Goal: Task Accomplishment & Management: Use online tool/utility

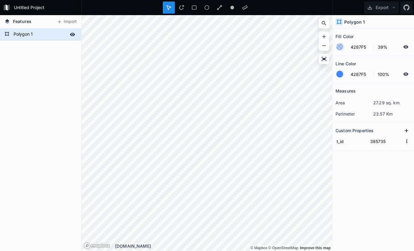
click at [30, 36] on form "Polygon 1" at bounding box center [40, 34] width 56 height 9
type input "Gemeinde Kriens"
click input "submit" at bounding box center [0, 0] width 0 height 0
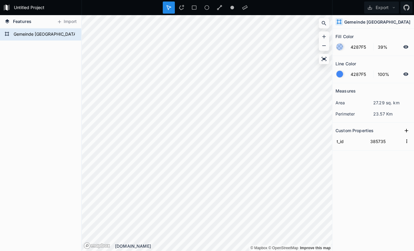
click at [340, 45] on div at bounding box center [339, 46] width 7 height 7
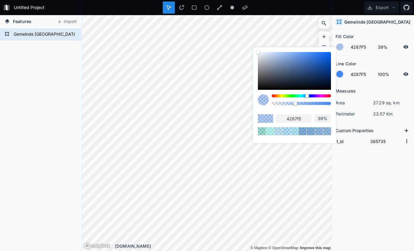
type input "36%"
type input "32%"
type input "24%"
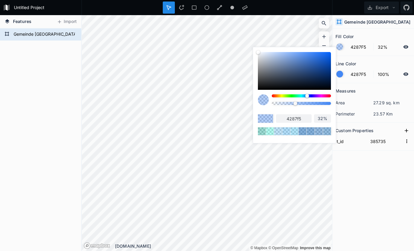
type input "24%"
type input "18%"
type input "11%"
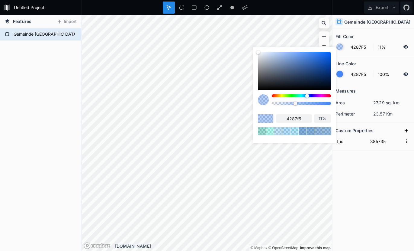
type input "1%"
type input "0%"
drag, startPoint x: 291, startPoint y: 103, endPoint x: 256, endPoint y: 103, distance: 35.3
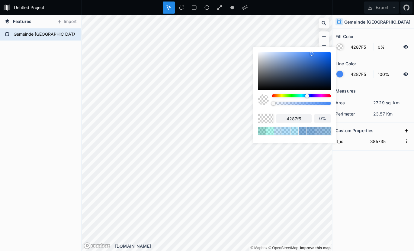
click at [255, 103] on div "4287f5 0%" at bounding box center [294, 93] width 83 height 93
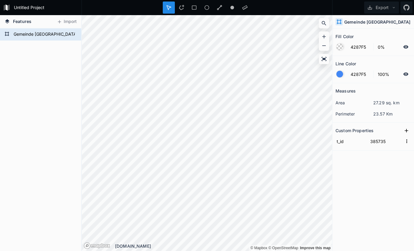
click at [359, 66] on div "Line Color" at bounding box center [372, 63] width 75 height 9
click at [339, 71] on div at bounding box center [339, 74] width 7 height 7
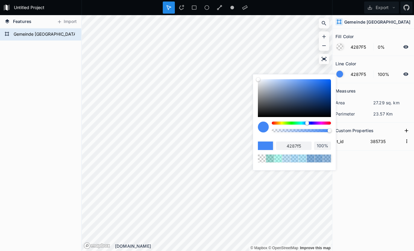
type input "4266F5"
type input "4266f5"
type input "4260F5"
type input "4260f5"
type input "424EF5"
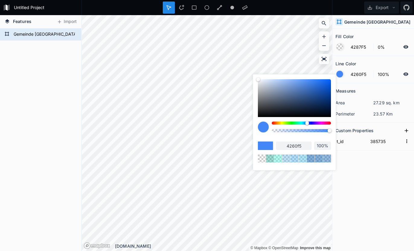
type input "424ef5"
type input "4242F5"
type input "4242f5"
type input "5A42F5"
type input "5a42f5"
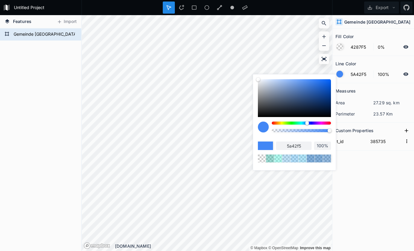
type input "6642F5"
type input "6642f5"
type input "7542F5"
type input "7542f5"
type input "8D42F5"
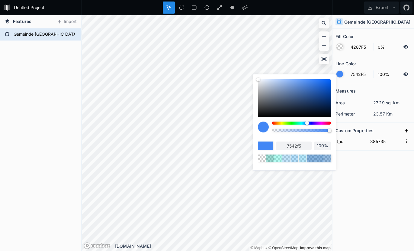
type input "8d42f5"
type input "9842F5"
type input "9842f5"
type input "B042F5"
type input "b042f5"
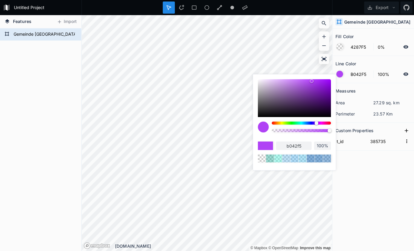
type input "C242F5"
type input "c242f5"
type input "D742F5"
type input "d742f5"
type input "E342F5"
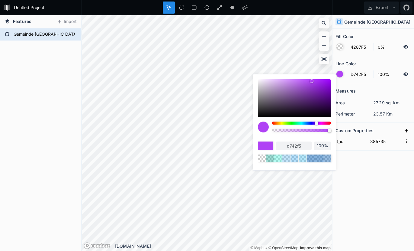
type input "e342f5"
type input "F542F5"
type input "f542f5"
type input "F542DD"
type input "f542dd"
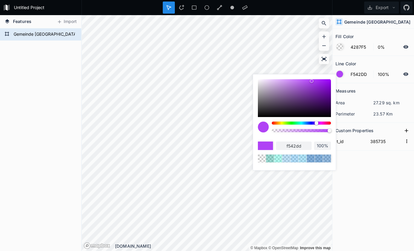
type input "F542D1"
type input "f542d1"
type input "F542C2"
type input "f542c2"
type input "F542B6"
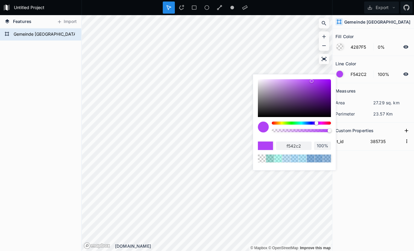
type input "f542b6"
type input "F5429E"
type input "f5429e"
type input "F54293"
type input "f54293"
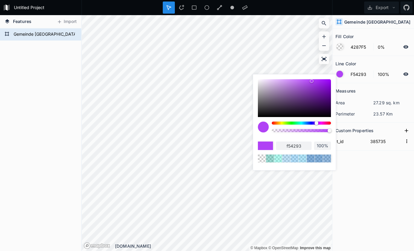
type input "F54287"
type input "f54287"
type input "F5427B"
type input "f5427b"
type input "F54275"
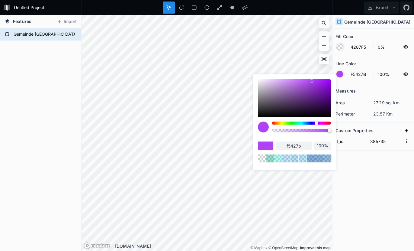
type input "f54275"
type input "F5426F"
type input "f5426f"
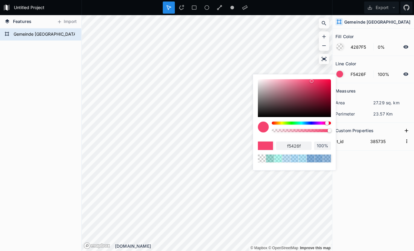
type input "F5426C"
type input "f5426c"
type input "F54266"
type input "f54266"
type input "F54260"
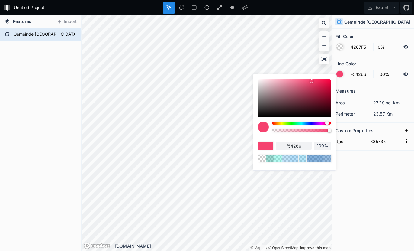
type input "f54260"
type input "F5425A"
type input "f5425a"
type input "F54254"
type input "f54254"
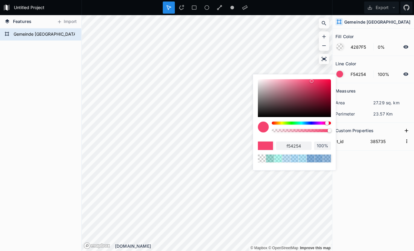
type input "F5424E"
type input "f5424e"
type input "F54248"
type input "f54248"
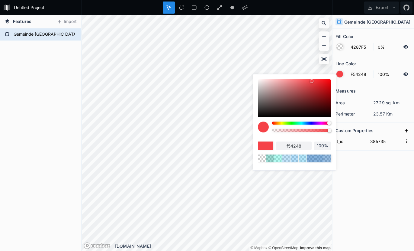
type input "F5424E"
type input "f5424e"
type input "F54254"
type input "f54254"
type input "F5425A"
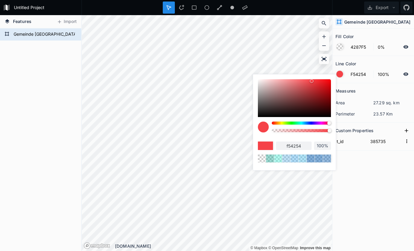
type input "f5425a"
type input "F54260"
type input "f54260"
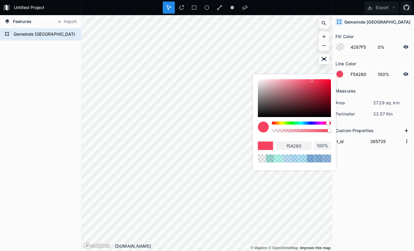
type input "F54266"
type input "f54266"
type input "F5426C"
type input "f5426c"
type input "F5426F"
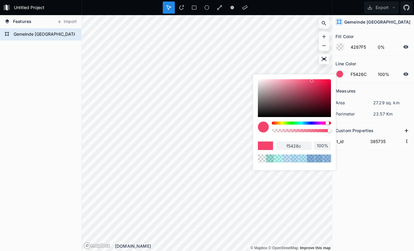
type input "f5426f"
drag, startPoint x: 309, startPoint y: 123, endPoint x: 327, endPoint y: 123, distance: 17.8
click at [327, 123] on div at bounding box center [327, 123] width 4 height 4
type input "F5426C"
type input "f5426c"
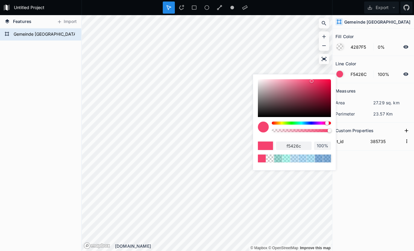
type input "F54260"
type input "f54260"
type input "F5425A"
type input "f5425a"
type input "F54254"
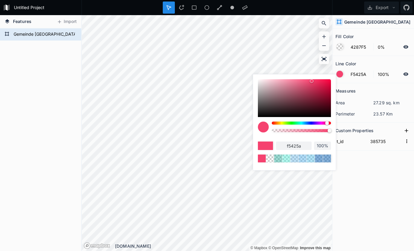
type input "f54254"
type input "F5424E"
type input "f5424e"
type input "F54242"
type input "f54242"
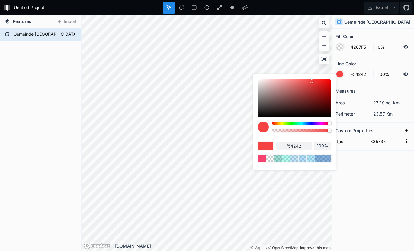
click at [331, 123] on div at bounding box center [330, 123] width 4 height 4
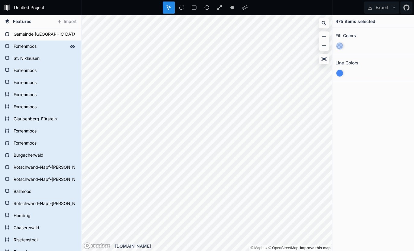
click at [39, 45] on form "Forrenmoos" at bounding box center [40, 46] width 56 height 9
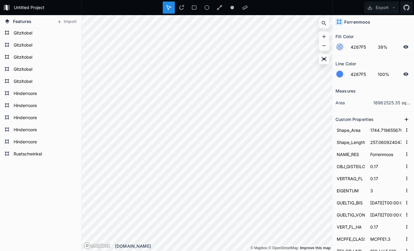
scroll to position [5617, 0]
click at [31, 150] on form "Ruetschwinkel" at bounding box center [40, 153] width 56 height 9
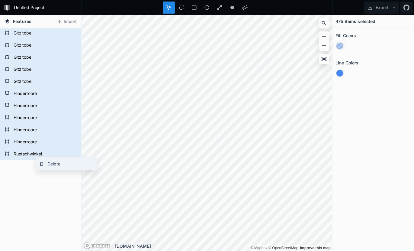
click at [55, 166] on div "Delete" at bounding box center [66, 163] width 60 height 12
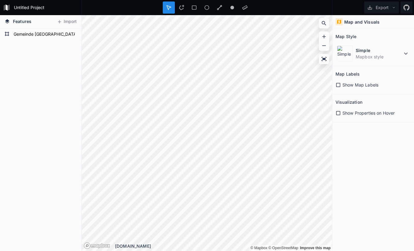
click at [48, 87] on div "Ruetschwinkel Salwide Salwide Gemeinde Kriens Salwide Hinderroore Hinderroore H…" at bounding box center [40, 139] width 81 height 222
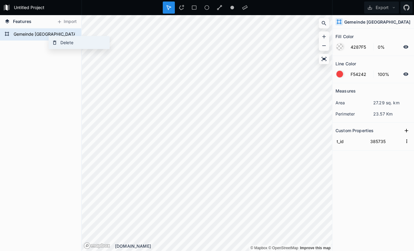
click at [62, 44] on div "Delete" at bounding box center [79, 42] width 60 height 12
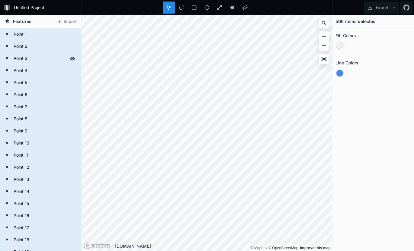
drag, startPoint x: 62, startPoint y: 44, endPoint x: 45, endPoint y: 63, distance: 25.1
click at [50, 44] on div "Delete" at bounding box center [67, 45] width 60 height 12
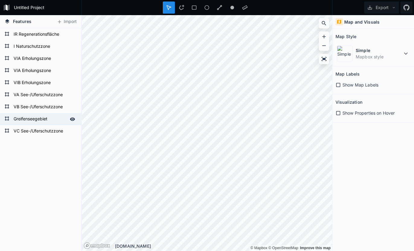
click at [36, 121] on form "Greifenseegebiet" at bounding box center [40, 118] width 56 height 9
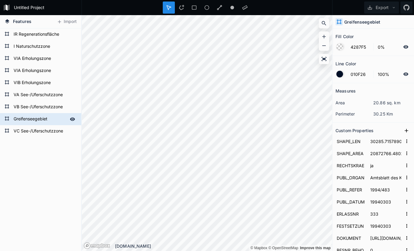
click at [74, 118] on icon at bounding box center [72, 118] width 5 height 3
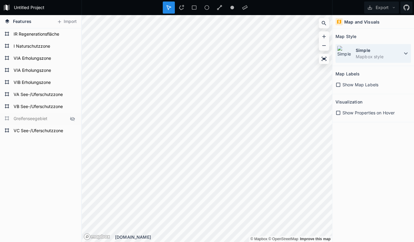
click at [364, 58] on dd "Mapbox style" at bounding box center [379, 56] width 46 height 6
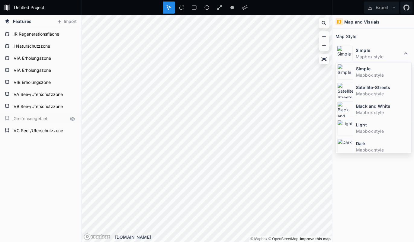
drag, startPoint x: 360, startPoint y: 92, endPoint x: 338, endPoint y: 91, distance: 21.8
click at [360, 92] on dd "Mapbox style" at bounding box center [383, 94] width 54 height 6
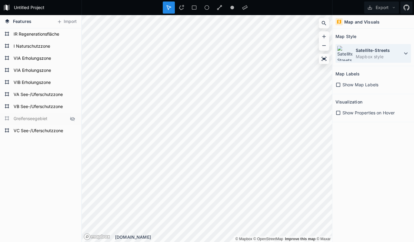
click at [370, 57] on dd "Mapbox style" at bounding box center [379, 56] width 46 height 6
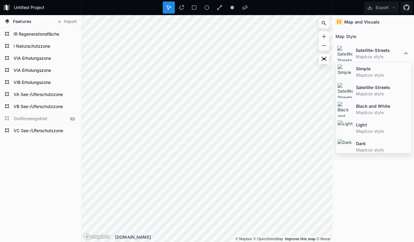
click at [356, 73] on div "Simple Mapbox style" at bounding box center [373, 71] width 75 height 19
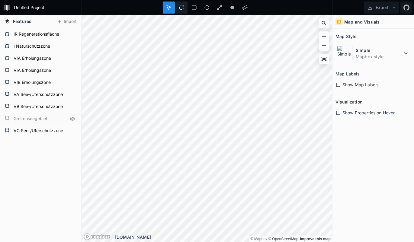
drag, startPoint x: 182, startPoint y: 8, endPoint x: 185, endPoint y: 13, distance: 5.8
click at [182, 8] on icon at bounding box center [181, 7] width 5 height 5
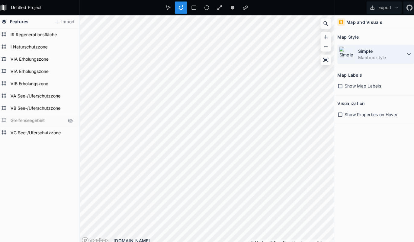
click at [365, 54] on dd "Mapbox style" at bounding box center [379, 56] width 46 height 6
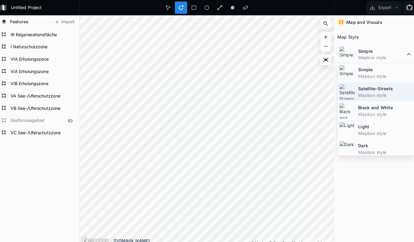
click at [357, 84] on div "Satellite-Streets Mapbox style" at bounding box center [373, 90] width 75 height 19
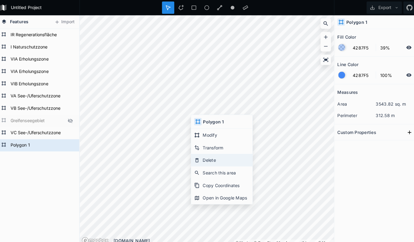
click at [209, 158] on div "Delete" at bounding box center [221, 158] width 60 height 12
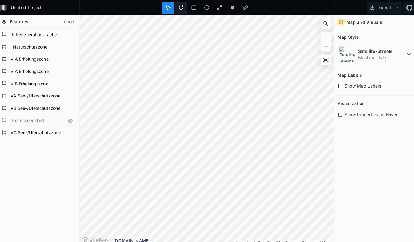
drag, startPoint x: 180, startPoint y: 8, endPoint x: 178, endPoint y: 13, distance: 5.6
click at [180, 8] on icon at bounding box center [181, 7] width 5 height 5
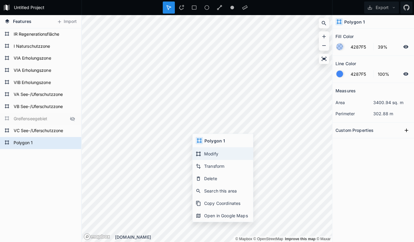
click at [211, 160] on div "Modify" at bounding box center [223, 154] width 60 height 12
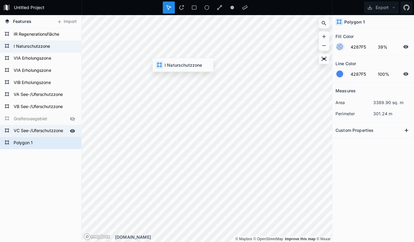
type input "176CBD"
type input "53%"
type input "042075"
type input "0%"
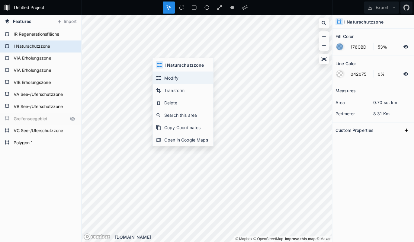
click at [181, 81] on div "Modify" at bounding box center [183, 78] width 60 height 12
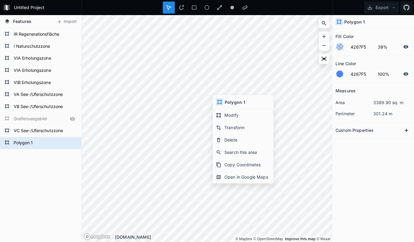
drag, startPoint x: 345, startPoint y: 78, endPoint x: 341, endPoint y: 72, distance: 7.3
click at [345, 78] on form "4287F5 100%" at bounding box center [372, 73] width 75 height 11
click at [341, 72] on div at bounding box center [339, 74] width 7 height 7
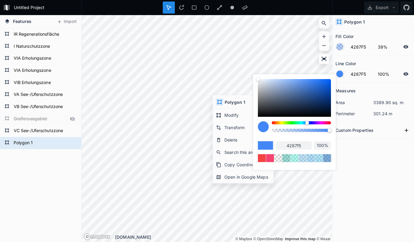
type input "92%"
type input "82%"
type input "70%"
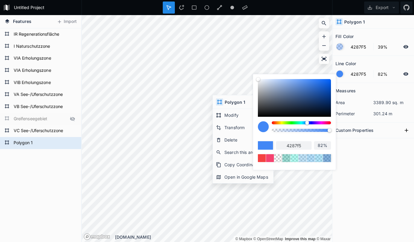
type input "70%"
type input "54%"
type input "37%"
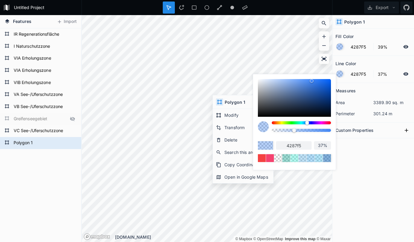
type input "31%"
type input "23%"
type input "13%"
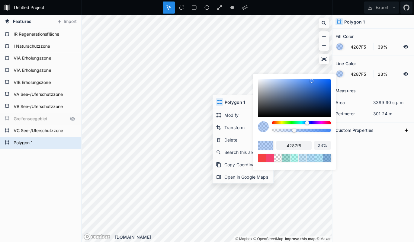
type input "13%"
type input "3%"
type input "0%"
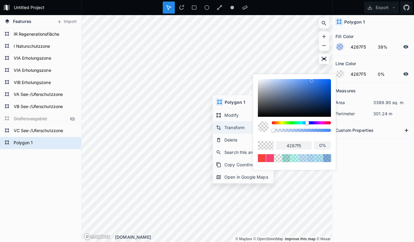
drag, startPoint x: 294, startPoint y: 128, endPoint x: 239, endPoint y: 101, distance: 61.6
click at [243, 125] on body "Untitled Project Export Features Import Polygon 1 VC See-/Uferschutzzone Greife…" at bounding box center [207, 121] width 414 height 242
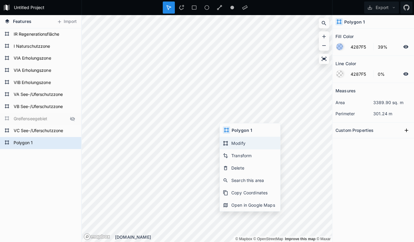
click at [238, 142] on div "Modify" at bounding box center [250, 143] width 60 height 12
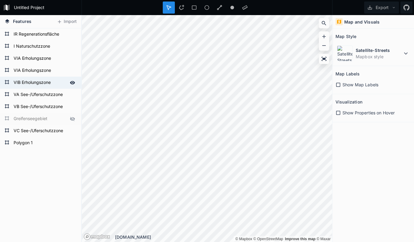
click at [43, 88] on div "VIB Erholungszone" at bounding box center [40, 83] width 81 height 12
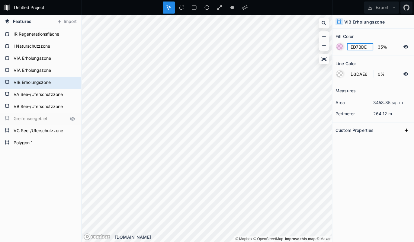
click at [364, 46] on input "ED7BDE" at bounding box center [360, 46] width 26 height 7
drag, startPoint x: 37, startPoint y: 143, endPoint x: 47, endPoint y: 143, distance: 10.0
click at [37, 143] on form "Polygon 1" at bounding box center [40, 143] width 56 height 9
type input "4287F5"
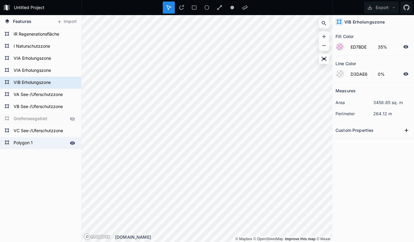
type input "39%"
type input "4287F5"
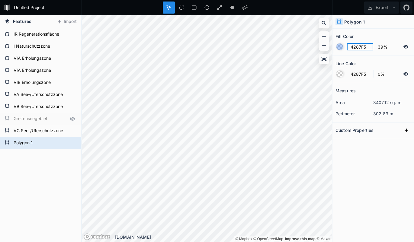
click at [357, 47] on input "4287F5" at bounding box center [360, 46] width 26 height 7
paste input "ED7BDE"
type input "ED7BDE"
click at [35, 84] on form "VIB Erholungszone" at bounding box center [40, 82] width 56 height 9
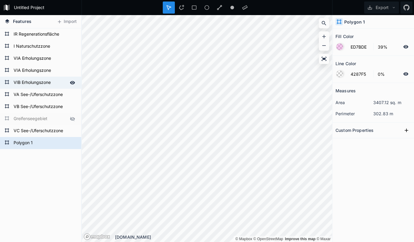
type input "35%"
type input "D3DAE6"
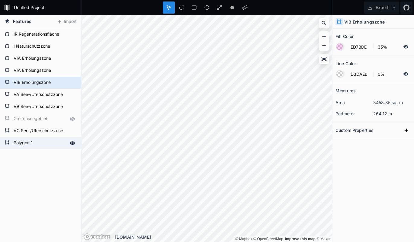
click at [27, 141] on form "Polygon 1" at bounding box center [40, 143] width 56 height 9
type input "39%"
type input "4287F5"
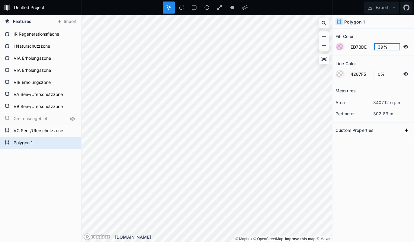
click at [379, 47] on input "39%" at bounding box center [387, 46] width 26 height 7
type input "35%"
click at [31, 69] on form "VIA Erholungszone" at bounding box center [40, 70] width 56 height 9
type input "F542DD"
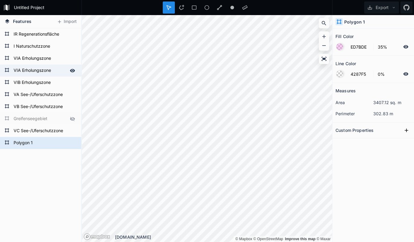
type input "39%"
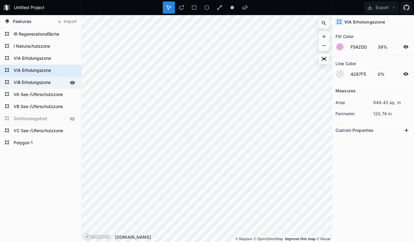
click at [34, 81] on form "VIB Erholungszone" at bounding box center [40, 82] width 56 height 9
type input "ED7BDE"
type input "35%"
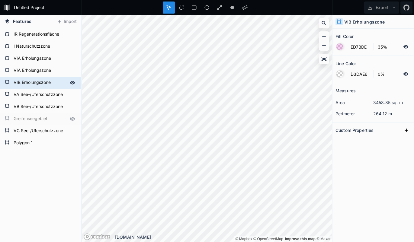
click at [34, 82] on form "VIB Erholungszone" at bounding box center [40, 82] width 56 height 9
click at [32, 145] on form "Polygon 1" at bounding box center [40, 143] width 56 height 9
type input "4287F5"
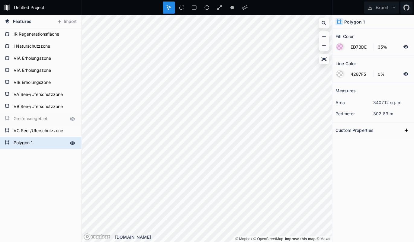
click at [32, 145] on form "Polygon 1" at bounding box center [40, 143] width 56 height 9
paste input "VIB Erholungszone"
type input "VIB Erholungszone"
click at [37, 178] on div "VIB Erholungszone VC See-/Uferschutzzone Greifenseegebiet VB See-/Uferschutzzon…" at bounding box center [40, 135] width 81 height 214
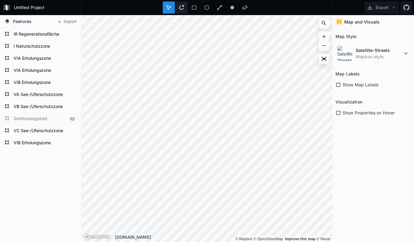
drag, startPoint x: 183, startPoint y: 9, endPoint x: 179, endPoint y: 13, distance: 5.1
click at [183, 9] on icon at bounding box center [181, 7] width 5 height 5
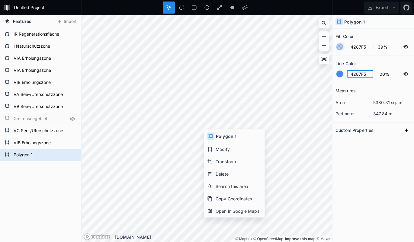
click at [364, 75] on input "4287F5" at bounding box center [360, 73] width 26 height 7
click at [341, 75] on div at bounding box center [339, 74] width 7 height 7
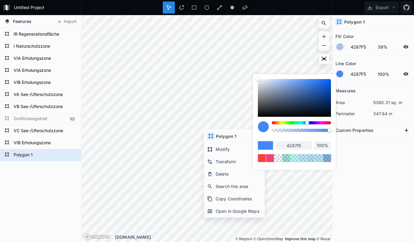
type input "99%"
type input "96%"
type input "90%"
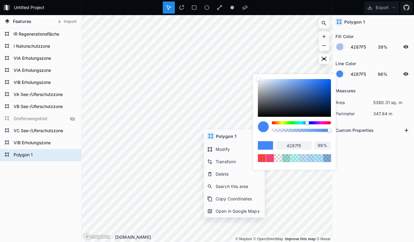
type input "90%"
type input "80%"
type input "63%"
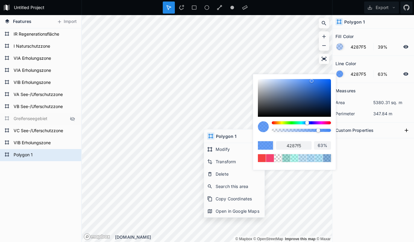
type input "44%"
type input "18%"
type input "0%"
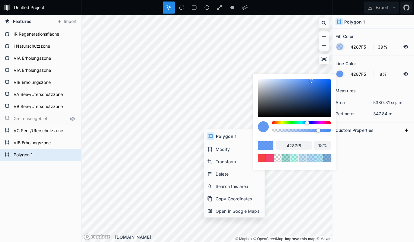
type input "0%"
drag, startPoint x: 318, startPoint y: 131, endPoint x: 215, endPoint y: 134, distance: 103.3
click at [215, 135] on body "Untitled Project Export Features Import Polygon 1 VIB Erholungszone VC See-/Ufe…" at bounding box center [207, 121] width 414 height 242
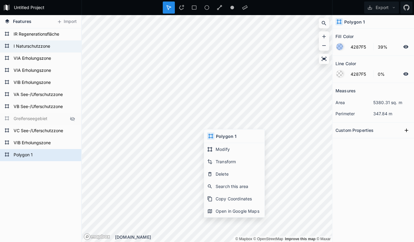
type input "176CBD"
type input "53%"
type input "042075"
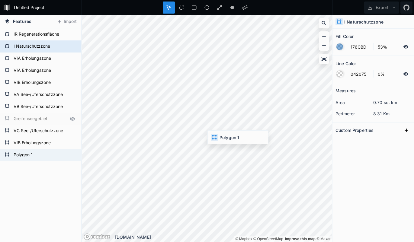
type input "4287F5"
type input "39%"
type input "4287F5"
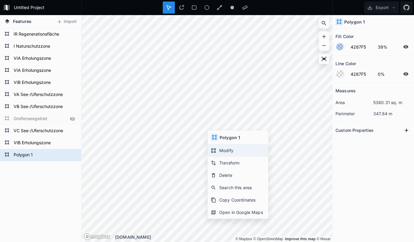
click at [226, 150] on div "Modify" at bounding box center [238, 150] width 60 height 12
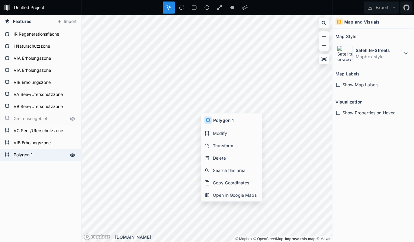
click at [30, 155] on form "Polygon 1" at bounding box center [40, 155] width 56 height 9
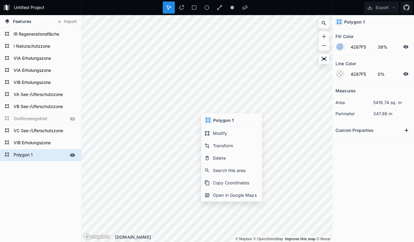
click at [30, 155] on form "Polygon 1" at bounding box center [40, 155] width 56 height 9
click at [24, 155] on input "Polygon 1" at bounding box center [40, 155] width 56 height 8
type input "IVA Waldschutzzone"
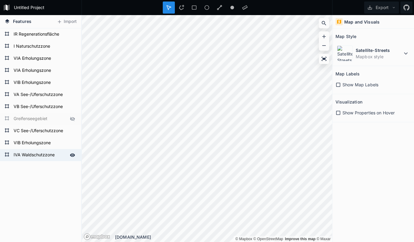
click at [27, 154] on form "IVA Waldschutzzone" at bounding box center [40, 155] width 56 height 9
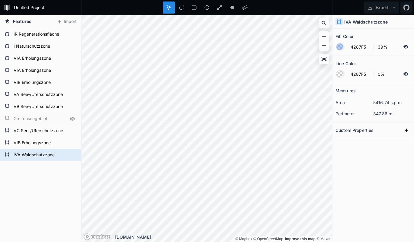
click at [341, 48] on div at bounding box center [339, 46] width 7 height 7
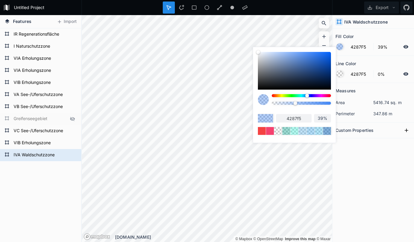
type input "66F542"
type input "66f542"
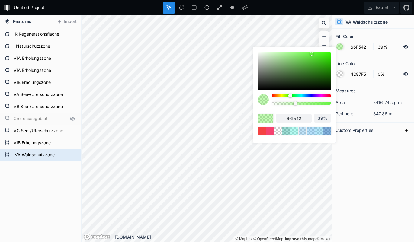
drag, startPoint x: 290, startPoint y: 95, endPoint x: 296, endPoint y: 96, distance: 5.4
click at [290, 95] on div at bounding box center [301, 95] width 59 height 3
type input "5AF542"
type input "5af542"
type input "54F542"
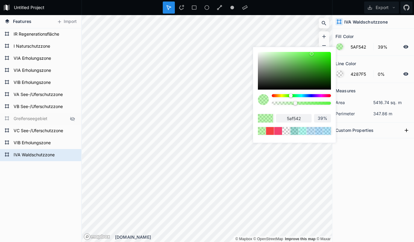
type input "54f542"
type input "4EF542"
type input "4ef542"
type input "48F542"
type input "48f542"
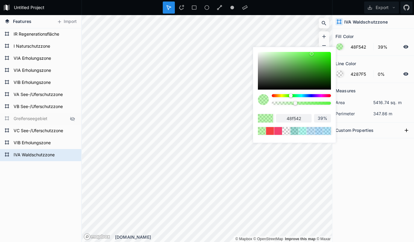
type input "42F542"
type input "42f542"
type input "42F548"
type input "42f548"
type input "42F54E"
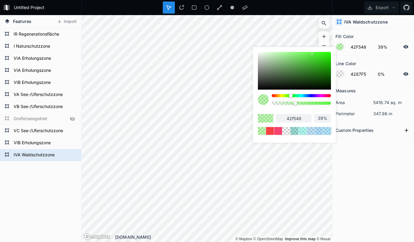
type input "42f54e"
type input "42F554"
type input "42f554"
type input "42F55A"
type input "42f55a"
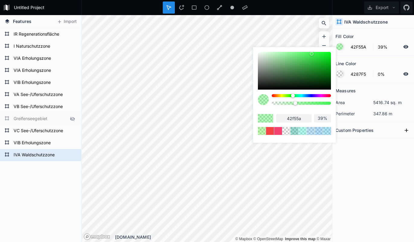
type input "42F560"
type input "42f560"
type input "42F566"
type input "42f566"
type input "42F56C"
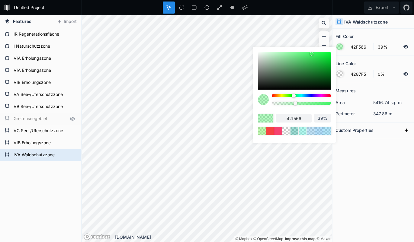
type input "42f56c"
type input "42F56F"
type input "42f56f"
drag, startPoint x: 291, startPoint y: 95, endPoint x: 303, endPoint y: 81, distance: 18.6
click at [294, 95] on div at bounding box center [295, 96] width 4 height 4
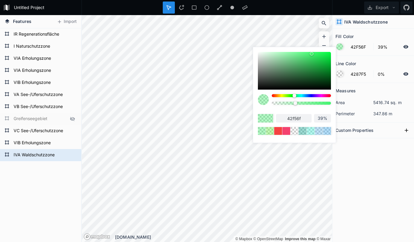
type input "3CF069"
type input "3cf069"
type input "3AF067"
type input "3af067"
type input "39ED66"
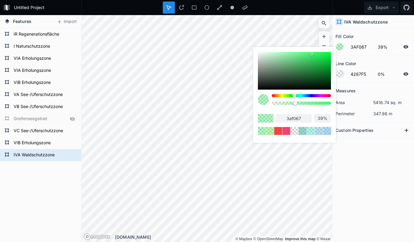
type input "39ed66"
type input "35E862"
drag, startPoint x: 312, startPoint y: 54, endPoint x: 329, endPoint y: 72, distance: 25.2
click at [329, 72] on div at bounding box center [330, 73] width 4 height 4
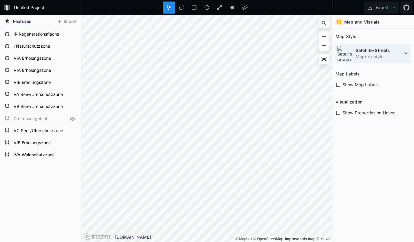
click at [366, 52] on dt "Satellite-Streets" at bounding box center [379, 50] width 46 height 6
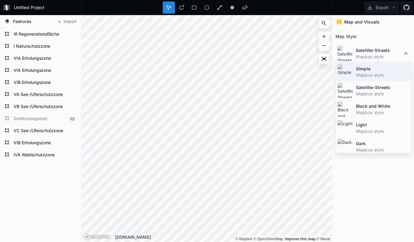
click at [364, 67] on dt "Simple" at bounding box center [383, 69] width 54 height 6
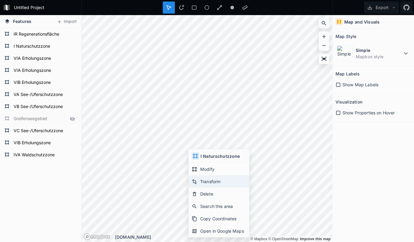
click at [211, 182] on div "Transform" at bounding box center [219, 181] width 60 height 12
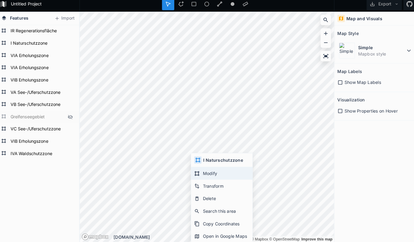
click at [210, 170] on div "Modify" at bounding box center [221, 174] width 60 height 12
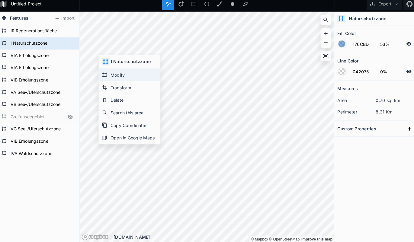
click at [128, 78] on div "Modify" at bounding box center [131, 77] width 60 height 12
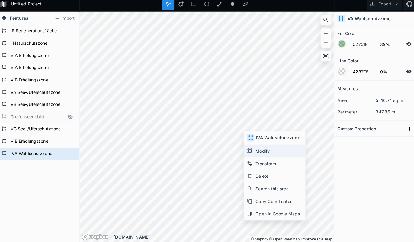
click at [260, 148] on div "Modify" at bounding box center [273, 152] width 60 height 12
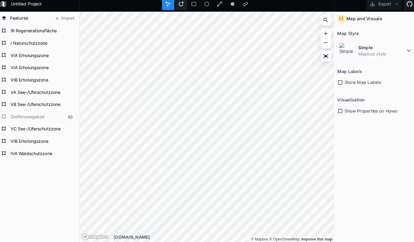
drag, startPoint x: 175, startPoint y: 4, endPoint x: 178, endPoint y: 9, distance: 5.6
click at [175, 4] on div at bounding box center [181, 8] width 12 height 12
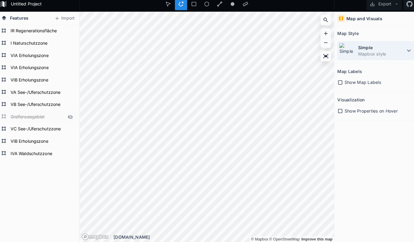
click at [372, 53] on dd "Mapbox style" at bounding box center [379, 56] width 46 height 6
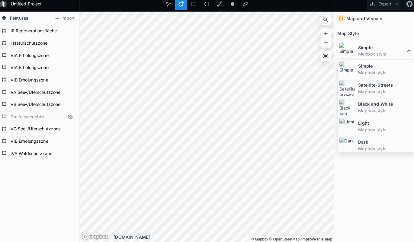
drag, startPoint x: 365, startPoint y: 87, endPoint x: 329, endPoint y: 85, distance: 35.4
click at [364, 91] on dd "Mapbox style" at bounding box center [383, 94] width 54 height 6
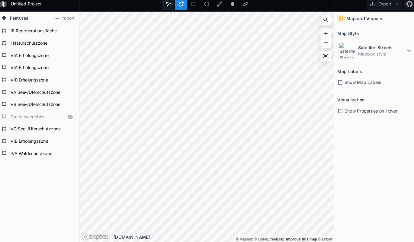
click at [160, 0] on div "Untitled Project Export Features Import IVA Waldschutzzone VIB Erholungszone VC…" at bounding box center [207, 121] width 414 height 242
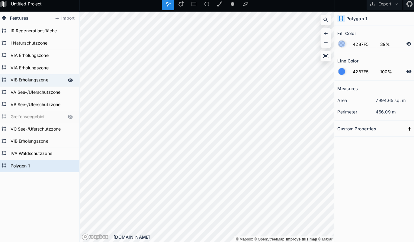
click at [47, 80] on form "VIB Erholungszone" at bounding box center [40, 82] width 56 height 9
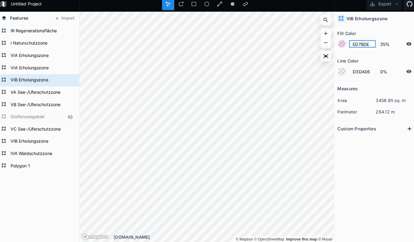
click at [357, 43] on input "ED7BDE" at bounding box center [360, 46] width 26 height 7
click at [34, 163] on form "Polygon 1" at bounding box center [40, 167] width 56 height 9
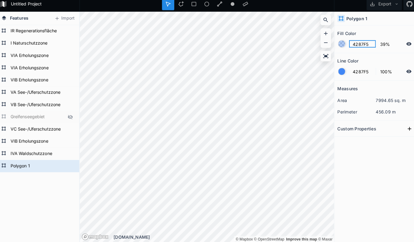
click at [357, 43] on input "4287F5" at bounding box center [360, 46] width 26 height 7
paste input "ED7BDE"
click at [376, 44] on input "39%" at bounding box center [387, 46] width 26 height 7
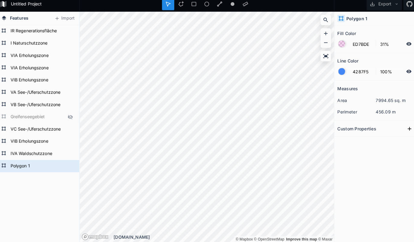
click at [336, 71] on div at bounding box center [339, 74] width 7 height 7
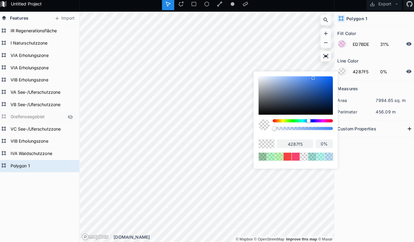
click at [212, 128] on body "Untitled Project Export Features Import Polygon 1 IVA Waldschutzzone VIB Erholu…" at bounding box center [207, 121] width 414 height 242
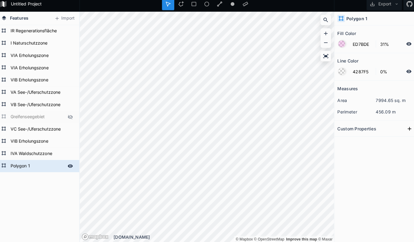
click at [29, 163] on form "Polygon 1" at bounding box center [40, 167] width 56 height 9
click at [30, 78] on form "VIB Erholungszone" at bounding box center [40, 82] width 56 height 9
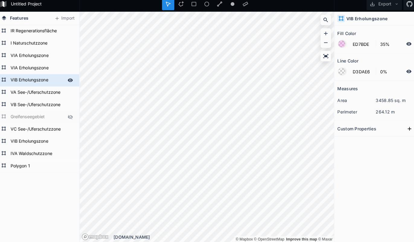
click at [30, 78] on form "VIB Erholungszone" at bounding box center [40, 82] width 56 height 9
click at [25, 163] on form "Polygon 1" at bounding box center [40, 167] width 56 height 9
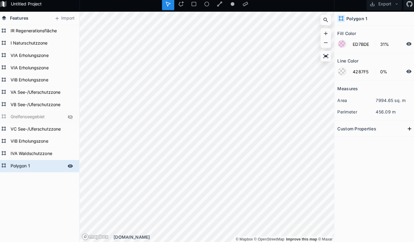
click at [25, 163] on form "Polygon 1" at bounding box center [40, 167] width 56 height 9
paste input "VIB Erholungszone"
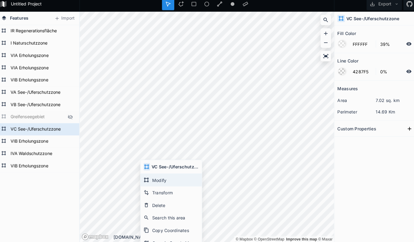
click at [175, 176] on div "Modify" at bounding box center [172, 181] width 60 height 12
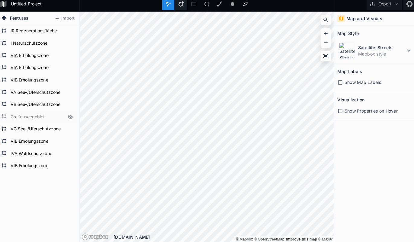
drag, startPoint x: 179, startPoint y: 3, endPoint x: 179, endPoint y: 8, distance: 4.3
click at [179, 5] on icon at bounding box center [181, 7] width 5 height 5
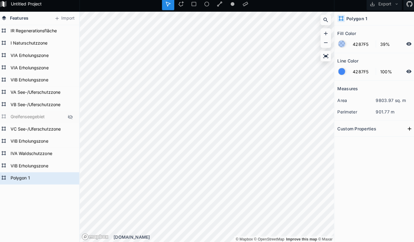
click at [337, 43] on div at bounding box center [339, 46] width 7 height 7
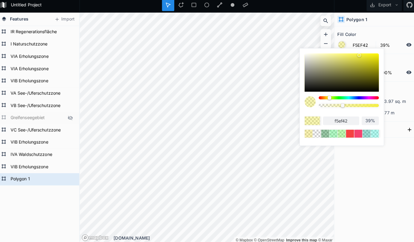
drag, startPoint x: 348, startPoint y: 96, endPoint x: 324, endPoint y: 96, distance: 23.9
click at [326, 97] on div at bounding box center [328, 99] width 4 height 4
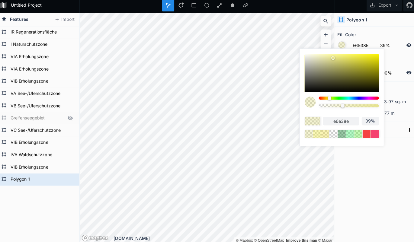
drag, startPoint x: 354, startPoint y: 55, endPoint x: 328, endPoint y: 56, distance: 26.3
click at [329, 58] on div at bounding box center [331, 60] width 4 height 4
click at [386, 91] on div "Measures" at bounding box center [372, 90] width 75 height 9
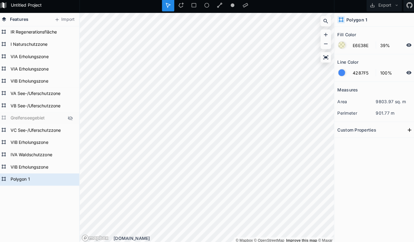
click at [336, 72] on div at bounding box center [339, 74] width 7 height 7
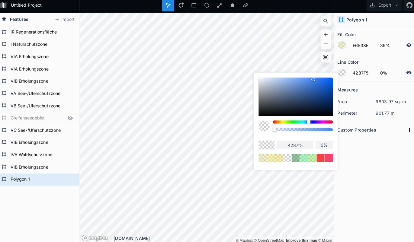
click at [247, 127] on body "Untitled Project Export Features Import Polygon 1 VIB Erholungszone IVA Waldsch…" at bounding box center [207, 121] width 414 height 242
click at [371, 159] on div "Measures area 9803.97 sq. m perimeter 901.77 m Custom Properties" at bounding box center [373, 147] width 82 height 129
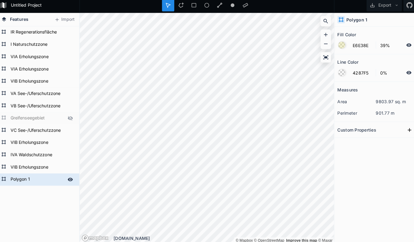
click at [21, 179] on form "Polygon 1" at bounding box center [40, 179] width 56 height 9
click at [63, 193] on div "IIIA Landschaftsschutzzone VIB Erholungszone IVA Waldschutzzone VIB Erholungszo…" at bounding box center [40, 152] width 81 height 248
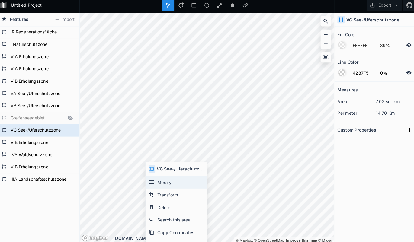
click at [165, 181] on div "Modify" at bounding box center [177, 182] width 60 height 12
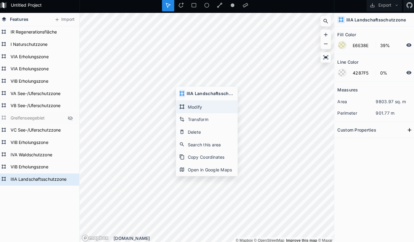
click at [192, 105] on div "Modify" at bounding box center [207, 107] width 60 height 12
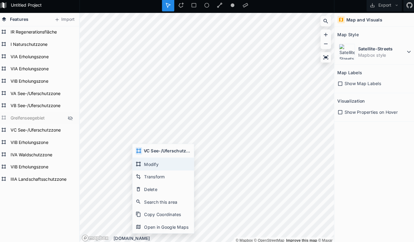
click at [154, 163] on div "Modify" at bounding box center [164, 164] width 60 height 12
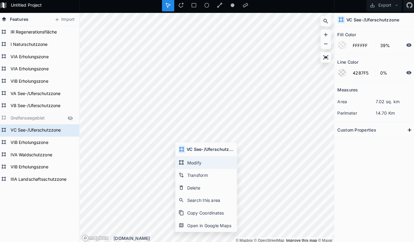
click at [193, 162] on div "Modify" at bounding box center [206, 162] width 60 height 12
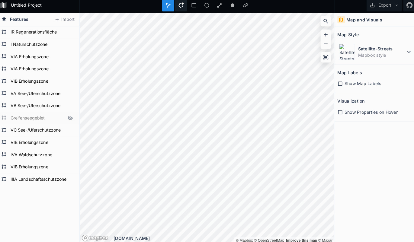
click at [179, 5] on icon at bounding box center [181, 7] width 5 height 5
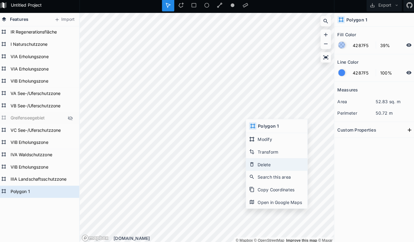
click at [267, 162] on div "Delete" at bounding box center [275, 164] width 60 height 12
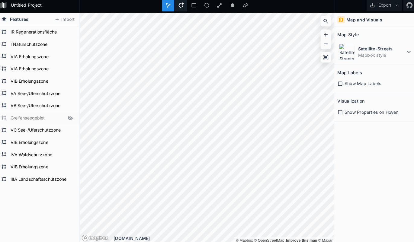
click at [179, 6] on icon at bounding box center [181, 7] width 5 height 5
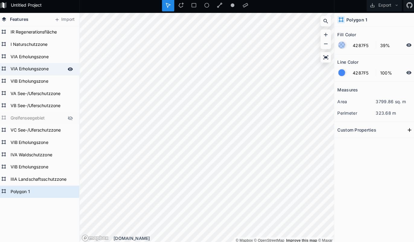
click at [27, 70] on form "VIA Erholungszone" at bounding box center [40, 70] width 56 height 9
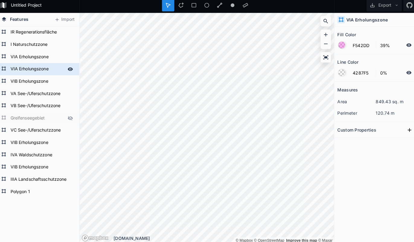
click at [27, 70] on form "VIA Erholungszone" at bounding box center [40, 70] width 56 height 9
click at [34, 189] on form "Polygon 1" at bounding box center [40, 191] width 56 height 9
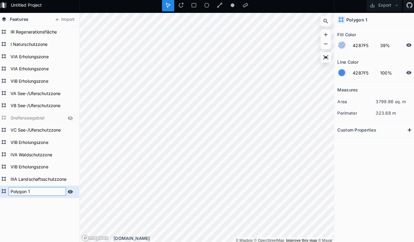
paste input "VIA Erholungszone"
click input "submit" at bounding box center [0, 0] width 0 height 0
click at [24, 66] on form "VIA Erholungszone" at bounding box center [40, 70] width 56 height 9
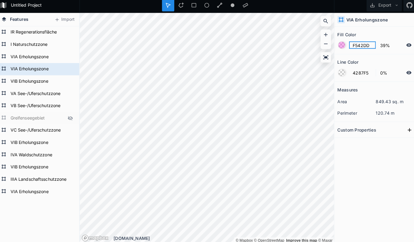
click at [357, 45] on input "F542DD" at bounding box center [360, 46] width 26 height 7
click at [38, 190] on form "VIA Erholungszone" at bounding box center [40, 191] width 56 height 9
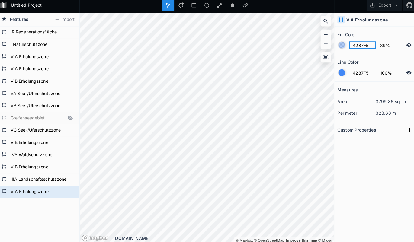
click at [355, 44] on input "4287F5" at bounding box center [360, 46] width 26 height 7
paste input "F542DD"
click at [336, 74] on div at bounding box center [339, 74] width 7 height 7
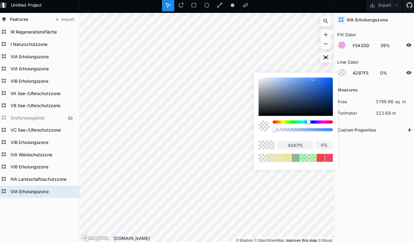
click at [242, 130] on body "Untitled Project Export Features Import VIA Erholungszone IIIA Landschaftsschut…" at bounding box center [207, 121] width 414 height 242
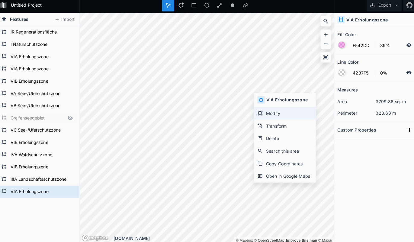
click at [265, 115] on div "Modify" at bounding box center [284, 114] width 60 height 12
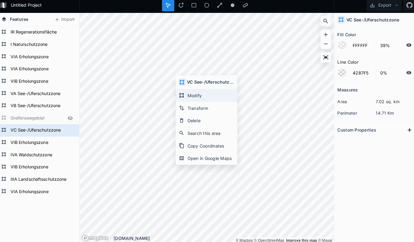
click at [187, 93] on div "Modify" at bounding box center [206, 96] width 60 height 12
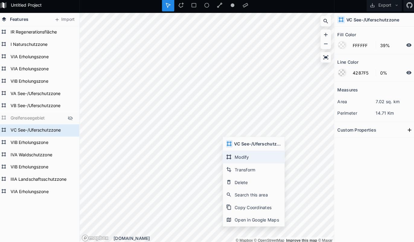
click at [238, 154] on div "Modify" at bounding box center [253, 157] width 60 height 12
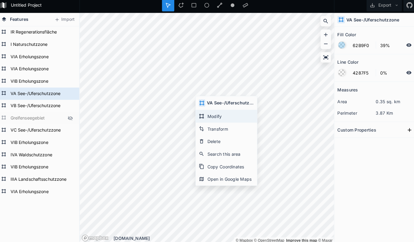
click at [211, 113] on div "Modify" at bounding box center [226, 117] width 60 height 12
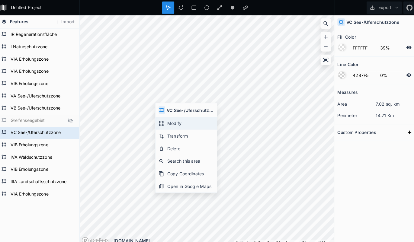
click at [177, 123] on div "Modify" at bounding box center [186, 121] width 60 height 12
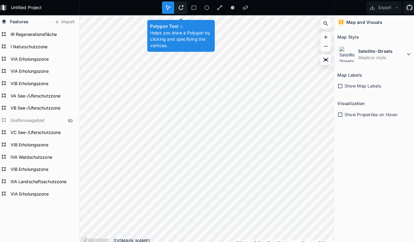
click at [177, 4] on div at bounding box center [181, 8] width 12 height 12
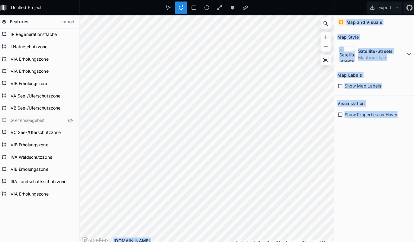
click at [235, 115] on div "Features Import VIA Erholungszone IIIA Landschaftsschutzzone VIB Erholungszone …" at bounding box center [207, 128] width 414 height 227
drag, startPoint x: 342, startPoint y: 227, endPoint x: 134, endPoint y: -4, distance: 310.4
click at [134, 0] on html "Untitled Project Export Features Import VIA Erholungszone IIIA Landschaftsschut…" at bounding box center [207, 121] width 414 height 242
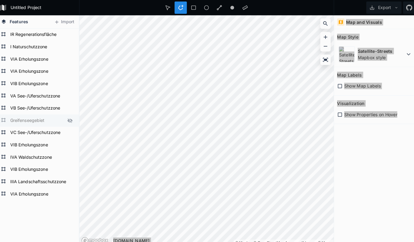
click at [338, 58] on img at bounding box center [345, 54] width 16 height 16
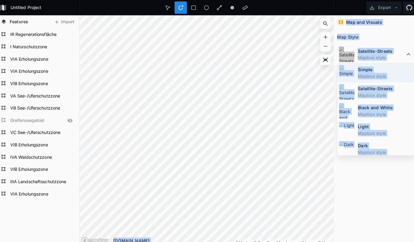
click at [346, 72] on img at bounding box center [345, 72] width 16 height 16
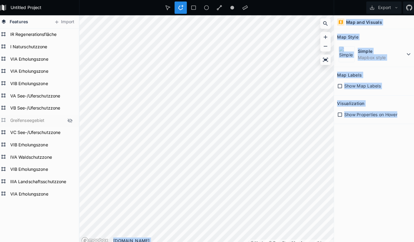
click at [364, 237] on div "Features Import VIA Erholungszone IIIA Landschaftsschutzzone VIB Erholungszone …" at bounding box center [207, 128] width 414 height 227
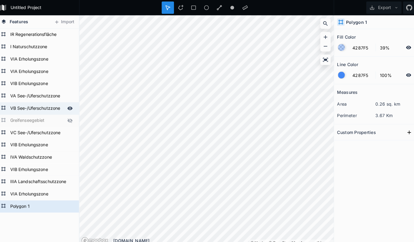
click at [29, 107] on form "VB See-/Uferschutzzone" at bounding box center [40, 106] width 56 height 9
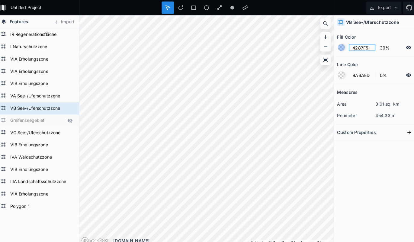
click at [349, 48] on input "4287F5" at bounding box center [360, 46] width 26 height 7
click at [24, 203] on form "Polygon 1" at bounding box center [40, 203] width 56 height 9
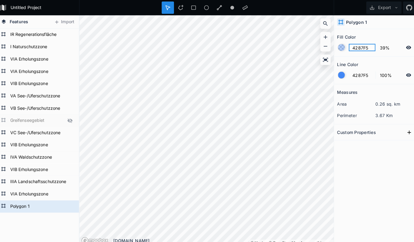
click at [354, 46] on input "4287F5" at bounding box center [360, 46] width 26 height 7
click at [30, 109] on form "VB See-/Uferschutzzone" at bounding box center [40, 106] width 56 height 9
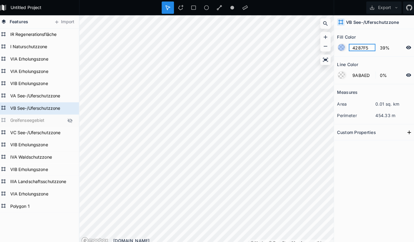
click at [353, 46] on input "4287F5" at bounding box center [360, 46] width 26 height 7
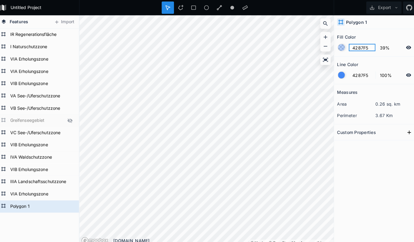
click at [355, 49] on input "4287F5" at bounding box center [360, 46] width 26 height 7
click at [349, 75] on input "4287F5" at bounding box center [360, 73] width 26 height 7
click at [338, 75] on div at bounding box center [339, 74] width 7 height 7
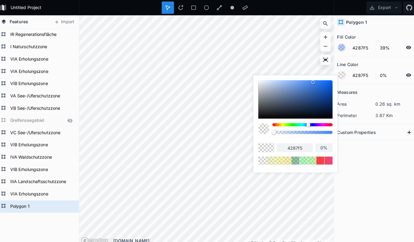
click at [236, 132] on body "Untitled Project Export Features Import Polygon 1 VIA Erholungszone IIIA Landsc…" at bounding box center [207, 121] width 414 height 242
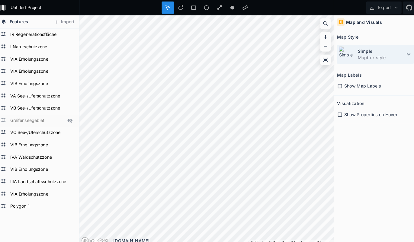
click at [398, 53] on dt "Simple" at bounding box center [379, 50] width 46 height 6
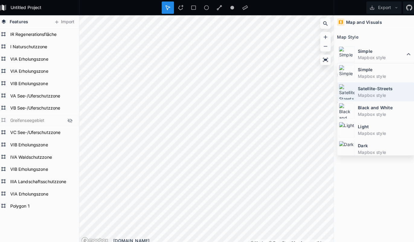
click at [359, 95] on dd "Mapbox style" at bounding box center [383, 94] width 54 height 6
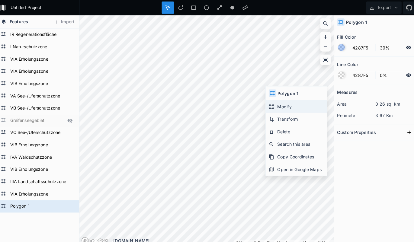
click at [275, 108] on div "Modify" at bounding box center [295, 105] width 60 height 12
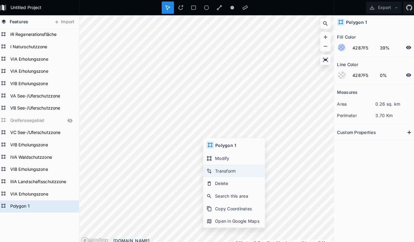
click at [221, 171] on div "Transform" at bounding box center [234, 168] width 60 height 12
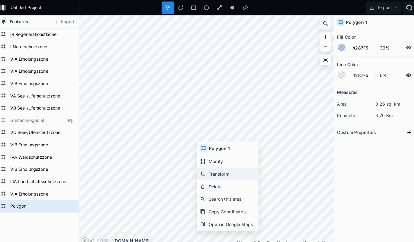
click at [213, 170] on div "Transform" at bounding box center [227, 171] width 60 height 12
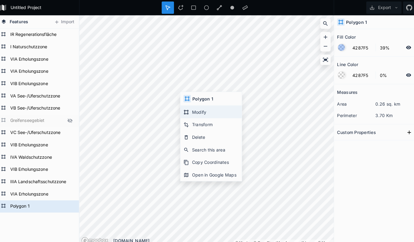
click at [198, 111] on div "Modify" at bounding box center [211, 110] width 60 height 12
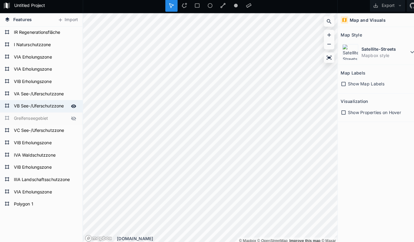
click at [43, 104] on form "VB See-/Uferschutzzone" at bounding box center [40, 106] width 56 height 9
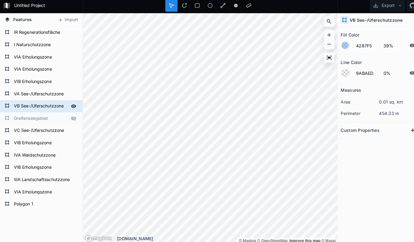
click at [43, 103] on form "VB See-/Uferschutzzone" at bounding box center [40, 106] width 56 height 9
click at [27, 202] on form "Polygon 1" at bounding box center [40, 203] width 56 height 9
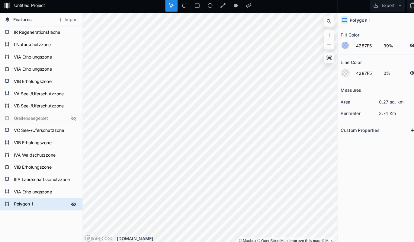
click at [24, 204] on form "Polygon 1" at bounding box center [40, 203] width 56 height 9
click at [27, 202] on form "Polygon 1" at bounding box center [40, 203] width 56 height 9
paste input "VB See-/Uferschutzzone"
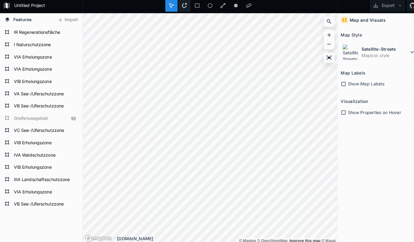
click at [180, 8] on icon at bounding box center [181, 7] width 5 height 5
click at [151, 0] on html "Untitled Project Export Features Import VB See-/Uferschutzzone VIA Erholungszon…" at bounding box center [207, 121] width 414 height 242
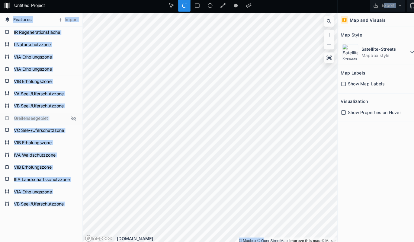
drag, startPoint x: 145, startPoint y: 8, endPoint x: 258, endPoint y: 235, distance: 253.3
click at [258, 236] on div "Untitled Project Export Features Import VB See-/Uferschutzzone VIA Erholungszon…" at bounding box center [207, 121] width 414 height 242
click at [244, 242] on html "Untitled Project Export Features Import VB See-/Uferschutzzone VIA Erholungszon…" at bounding box center [207, 121] width 414 height 242
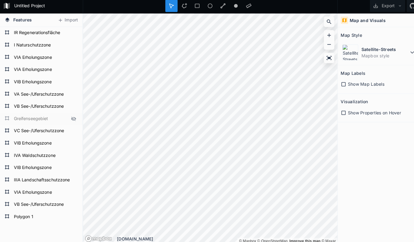
click at [39, 233] on div "Polygon 1 VB See-/Uferschutzzone VIA Erholungszone IIIA Landschaftsschutzzone V…" at bounding box center [40, 170] width 81 height 284
click at [38, 32] on form "IR Regenerationsfläche" at bounding box center [40, 34] width 56 height 9
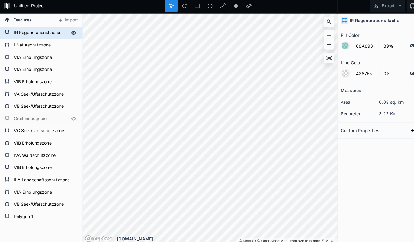
click at [38, 32] on form "IR Regenerationsfläche" at bounding box center [40, 34] width 56 height 9
click at [43, 46] on form "I Naturschutzzone" at bounding box center [40, 46] width 56 height 9
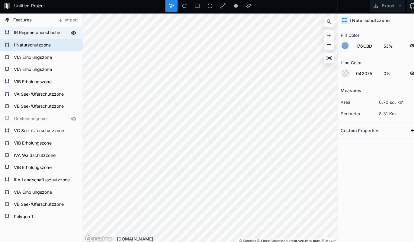
click at [42, 33] on form "IR Regenerationsfläche" at bounding box center [40, 34] width 56 height 9
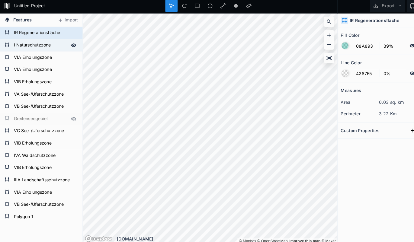
drag, startPoint x: 44, startPoint y: 33, endPoint x: 45, endPoint y: 43, distance: 9.4
click at [44, 33] on form "IR Regenerationsfläche" at bounding box center [44, 34] width 65 height 9
click at [45, 46] on form "I Naturschutzzone" at bounding box center [40, 46] width 56 height 9
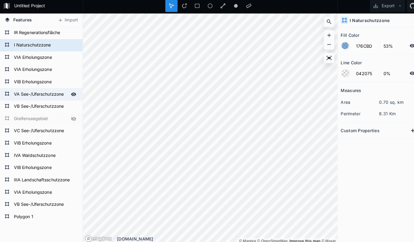
drag, startPoint x: 49, startPoint y: 75, endPoint x: 50, endPoint y: 90, distance: 14.8
click at [49, 77] on div "VIB Erholungszone" at bounding box center [40, 83] width 81 height 12
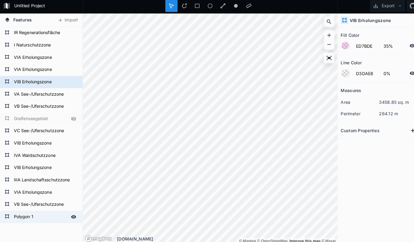
click at [43, 214] on form "Polygon 1" at bounding box center [40, 215] width 56 height 9
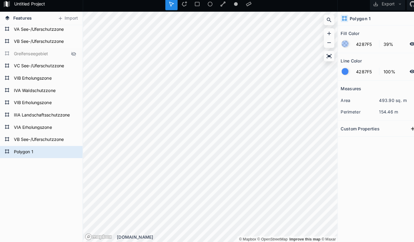
drag, startPoint x: 45, startPoint y: 223, endPoint x: 55, endPoint y: 264, distance: 43.1
click at [55, 242] on html "Untitled Project Export Features Import Polygon 1 VB See-/Uferschutzzone VIA Er…" at bounding box center [207, 121] width 414 height 242
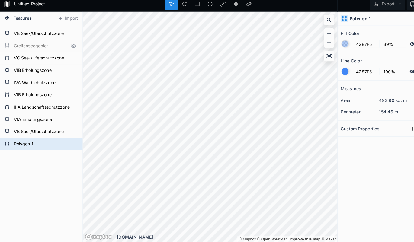
click at [48, 199] on div "Polygon 1 VB See-/Uferschutzzone VIA Erholungszone IIIA Landschaftsschutzzone V…" at bounding box center [40, 100] width 81 height 284
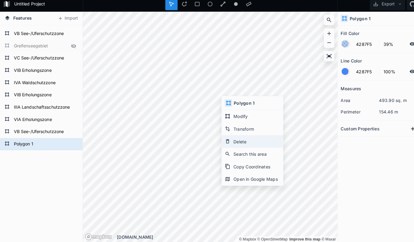
click at [241, 142] on div "Delete" at bounding box center [248, 143] width 60 height 12
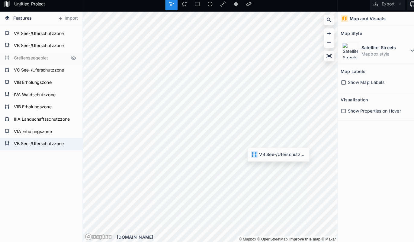
scroll to position [58, 0]
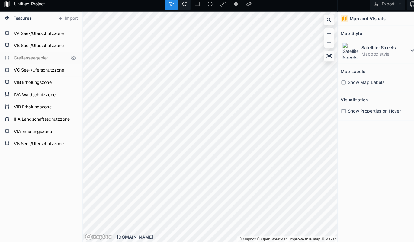
drag, startPoint x: 178, startPoint y: 3, endPoint x: 186, endPoint y: 9, distance: 10.4
click at [178, 3] on div at bounding box center [181, 8] width 12 height 12
click at [79, 76] on div "Features Import Polygon 1 VB See-/Uferschutzzone VIA Erholungszone IIIA Landsch…" at bounding box center [207, 128] width 414 height 227
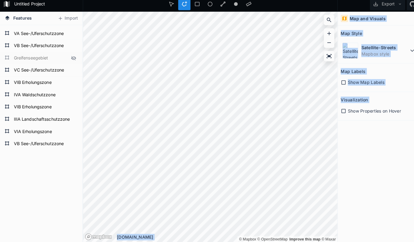
click at [134, 68] on div "Features Import Polygon 1 VB See-/Uferschutzzone VIA Erholungszone IIIA Landsch…" at bounding box center [207, 128] width 414 height 227
drag, startPoint x: 333, startPoint y: 119, endPoint x: 108, endPoint y: 6, distance: 251.5
click at [108, 5] on div "Untitled Project Export Features Import Polygon 1 VB See-/Uferschutzzone VIA Er…" at bounding box center [207, 121] width 414 height 242
click at [72, 98] on div "Features Import Polygon 1 VB See-/Uferschutzzone VIA Erholungszone IIIA Landsch…" at bounding box center [207, 128] width 414 height 227
click at [93, 0] on html "Untitled Project Export Features Import Polygon 1 VB See-/Uferschutzzone VIA Er…" at bounding box center [207, 121] width 414 height 242
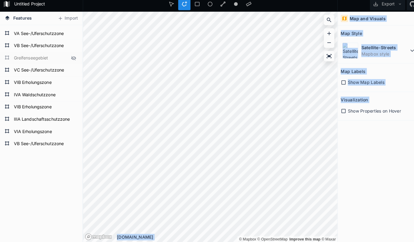
click at [133, 0] on html "Untitled Project Export Features Import Polygon 1 VB See-/Uferschutzzone VIA Er…" at bounding box center [207, 121] width 414 height 242
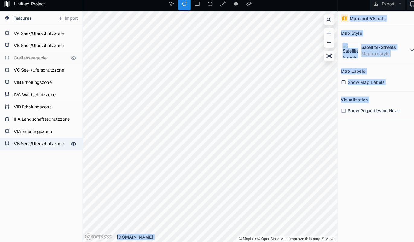
scroll to position [0, 0]
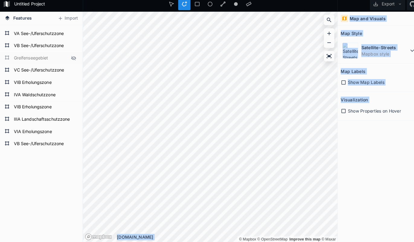
click at [177, 8] on div "Untitled Project Export Features Import Polygon 1 VB See-/Uferschutzzone VIA Er…" at bounding box center [207, 121] width 414 height 242
click at [125, 9] on div "Untitled Project Export Features Import Polygon 1 VB See-/Uferschutzzone VIA Er…" at bounding box center [207, 121] width 414 height 242
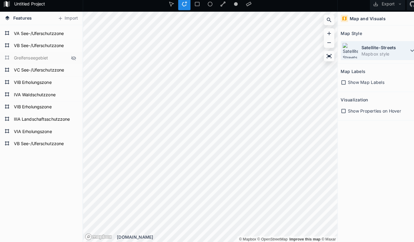
click at [356, 49] on dt "Satellite-Streets" at bounding box center [379, 50] width 46 height 6
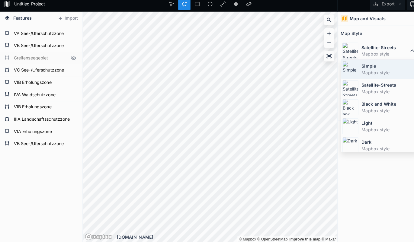
click at [355, 66] on div "Simple Mapbox style" at bounding box center [373, 71] width 75 height 19
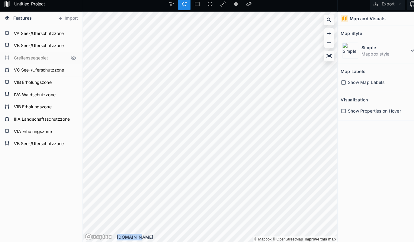
click at [244, 149] on div "© Mapbox © OpenStreetMap Improve this map © Mapbox © OpenStreetMap Improve this…" at bounding box center [207, 128] width 250 height 227
click at [365, 54] on dd "Mapbox style" at bounding box center [379, 56] width 46 height 6
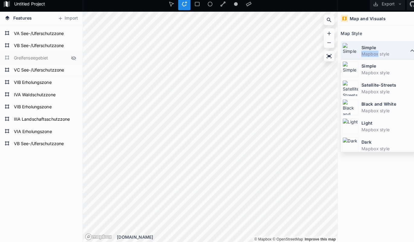
click at [365, 54] on dd "Mapbox style" at bounding box center [379, 56] width 46 height 6
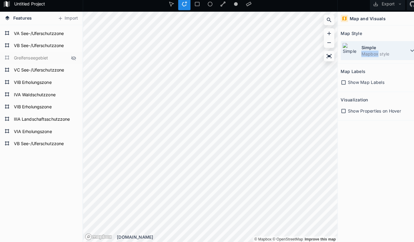
click at [362, 55] on dd "Mapbox style" at bounding box center [379, 56] width 46 height 6
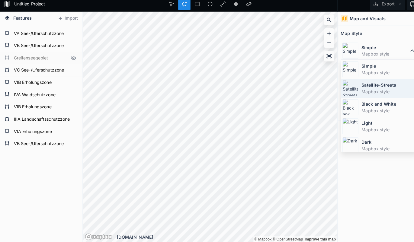
click at [358, 91] on dd "Mapbox style" at bounding box center [383, 94] width 54 height 6
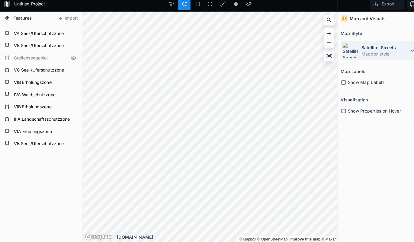
click at [367, 53] on dd "Mapbox style" at bounding box center [379, 56] width 46 height 6
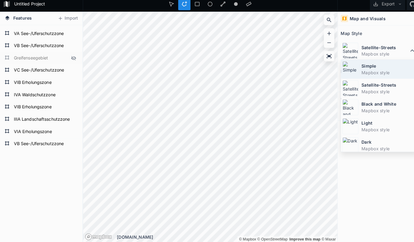
click at [355, 71] on div "Simple Mapbox style" at bounding box center [373, 71] width 75 height 19
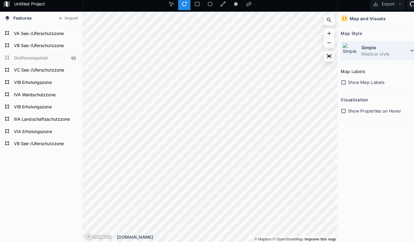
click at [365, 53] on dd "Mapbox style" at bounding box center [379, 56] width 46 height 6
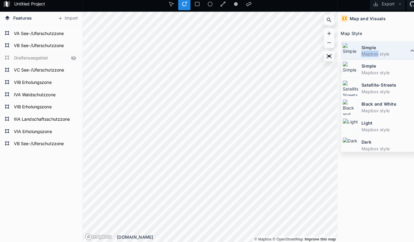
click at [365, 53] on dd "Mapbox style" at bounding box center [379, 56] width 46 height 6
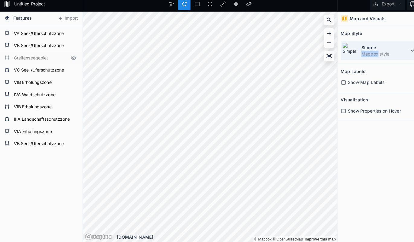
click at [353, 50] on div "Simple Mapbox style" at bounding box center [372, 53] width 75 height 19
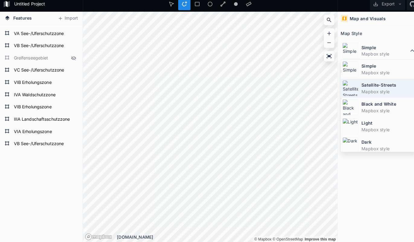
click at [358, 91] on dd "Mapbox style" at bounding box center [383, 94] width 54 height 6
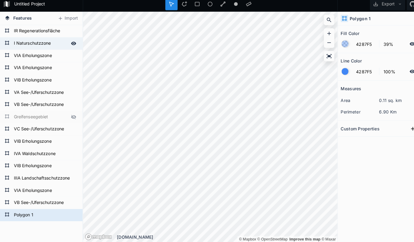
click at [27, 45] on form "I Naturschutzzone" at bounding box center [40, 46] width 56 height 9
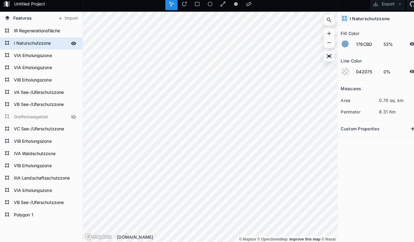
click at [27, 45] on form "I Naturschutzzone" at bounding box center [40, 46] width 56 height 9
click at [34, 211] on form "Polygon 1" at bounding box center [40, 215] width 56 height 9
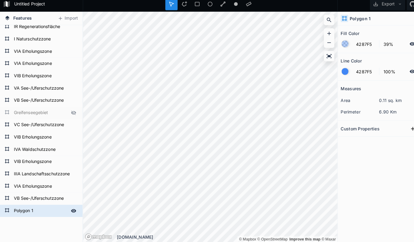
click at [37, 213] on div "Polygon 1" at bounding box center [40, 211] width 81 height 12
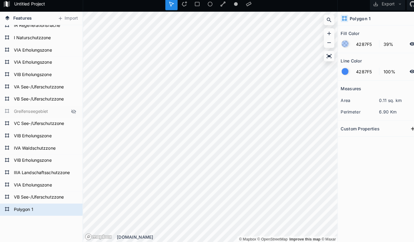
click at [37, 213] on div "Polygon 1 VB See-/Uferschutzzone VIA Erholungszone IIIA Landschaftsschutzzone V…" at bounding box center [40, 165] width 81 height 284
click at [32, 207] on form "Polygon 1" at bounding box center [40, 209] width 56 height 9
paste input "I Naturschutzzone"
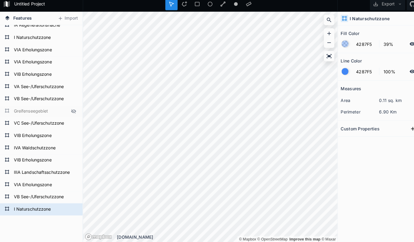
click at [31, 215] on div "I Naturschutzzone VB See-/Uferschutzzone VIA Erholungszone IIIA Landschaftsschu…" at bounding box center [40, 165] width 81 height 284
click at [27, 37] on form "I Naturschutzzone" at bounding box center [40, 40] width 56 height 9
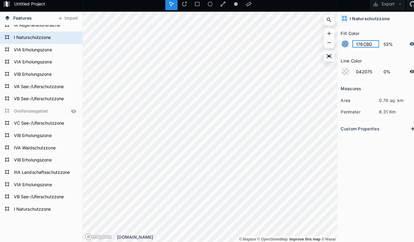
click at [355, 43] on input "176CBD" at bounding box center [360, 46] width 26 height 7
click at [46, 205] on form "I Naturschutzzone" at bounding box center [40, 209] width 56 height 9
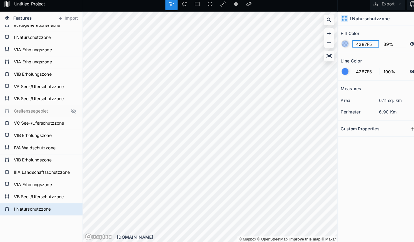
click at [361, 43] on input "4287F5" at bounding box center [360, 46] width 26 height 7
paste input "176CBD"
click at [378, 43] on input "39%" at bounding box center [387, 46] width 26 height 7
click at [380, 43] on input "39%" at bounding box center [387, 46] width 26 height 7
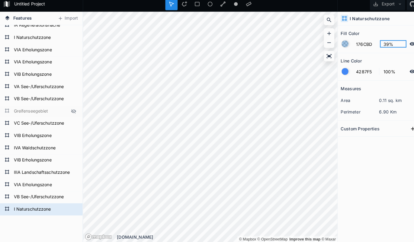
click at [380, 43] on input "39%" at bounding box center [387, 46] width 26 height 7
click at [353, 70] on input "4287F5" at bounding box center [360, 73] width 26 height 7
click at [338, 71] on div at bounding box center [339, 74] width 7 height 7
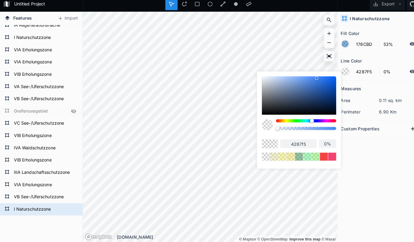
click at [249, 127] on body "Untitled Project Export Features Import I Naturschutzzone VB See-/Uferschutzzon…" at bounding box center [207, 121] width 414 height 242
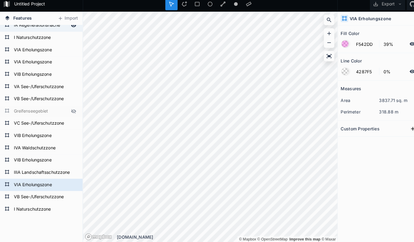
drag, startPoint x: 318, startPoint y: 127, endPoint x: 9, endPoint y: 25, distance: 325.5
click at [8, 24] on div "Features Import I Naturschutzzone VB See-/Uferschutzzone VIA Erholungszone IIIA…" at bounding box center [207, 128] width 414 height 227
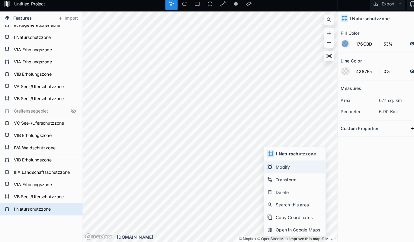
click at [278, 166] on div "Modify" at bounding box center [290, 168] width 60 height 12
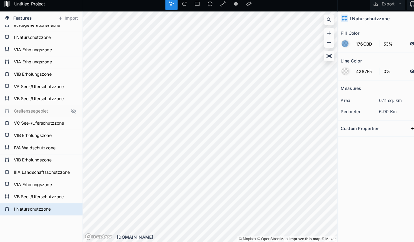
scroll to position [0, 0]
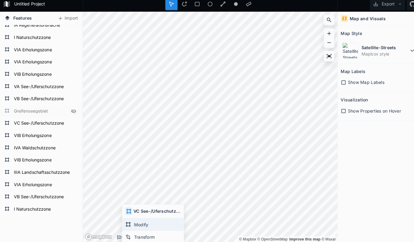
click at [145, 220] on div "Modify" at bounding box center [150, 225] width 60 height 12
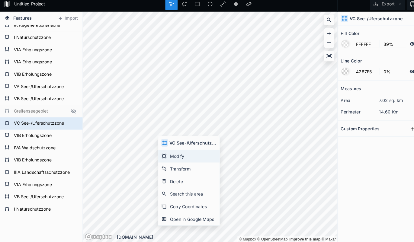
click at [174, 153] on div "Modify" at bounding box center [186, 157] width 60 height 12
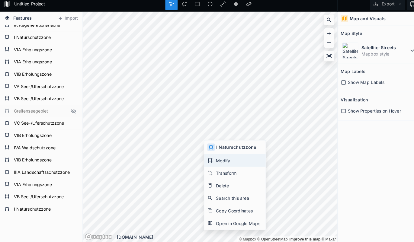
click at [227, 158] on div "Modify" at bounding box center [231, 161] width 60 height 12
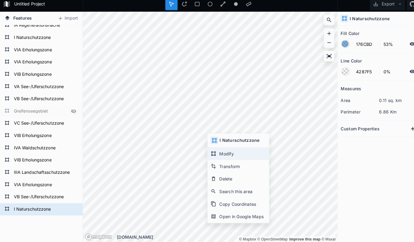
click at [227, 153] on div "Modify" at bounding box center [234, 155] width 60 height 12
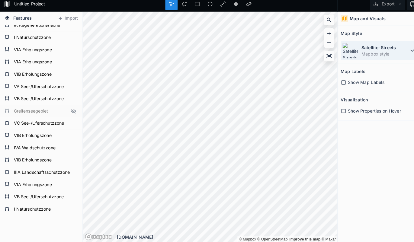
click at [380, 53] on dd "Mapbox style" at bounding box center [379, 56] width 46 height 6
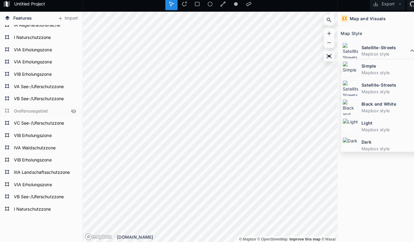
drag, startPoint x: 368, startPoint y: 68, endPoint x: 366, endPoint y: 72, distance: 4.3
click at [368, 68] on dt "Simple" at bounding box center [383, 69] width 54 height 6
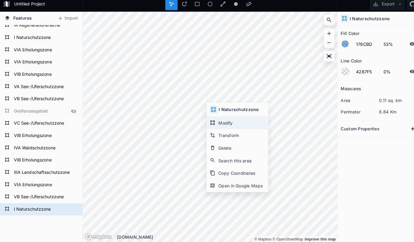
click at [215, 122] on div "Modify" at bounding box center [233, 124] width 60 height 12
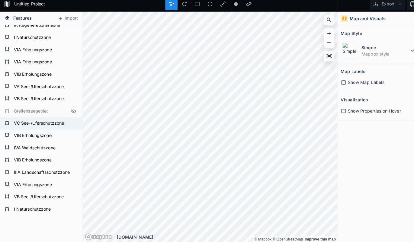
click at [82, 111] on div "Features Import I Naturschutzzone VB See-/Uferschutzzone VIA Erholungszone IIIA…" at bounding box center [207, 128] width 414 height 227
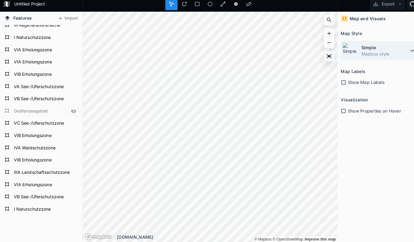
click at [355, 54] on div "Simple Mapbox style" at bounding box center [372, 53] width 75 height 19
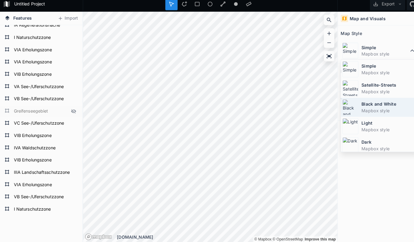
click at [358, 104] on dt "Black and White" at bounding box center [383, 106] width 54 height 6
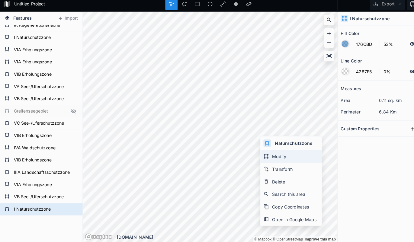
click at [278, 156] on div "Modify" at bounding box center [286, 158] width 60 height 12
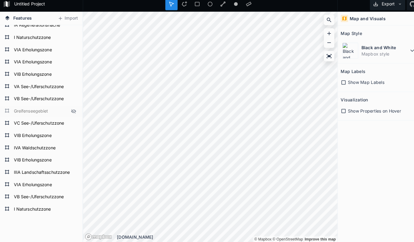
click at [392, 5] on icon at bounding box center [394, 7] width 4 height 4
click at [376, 33] on div "Export as .geojson" at bounding box center [380, 34] width 60 height 12
click at [71, 111] on icon at bounding box center [72, 113] width 5 height 4
click at [384, 4] on button "Export" at bounding box center [381, 8] width 35 height 12
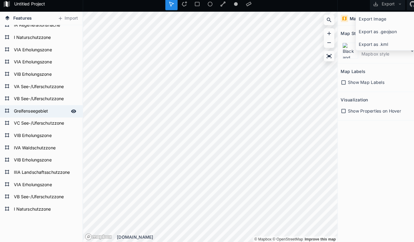
click at [373, 34] on div "Export as .geojson" at bounding box center [380, 34] width 60 height 12
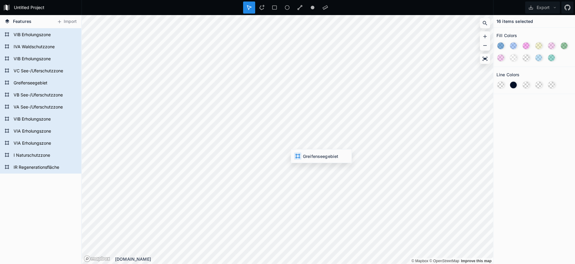
scroll to position [48, 0]
